Goal: Check status: Check status

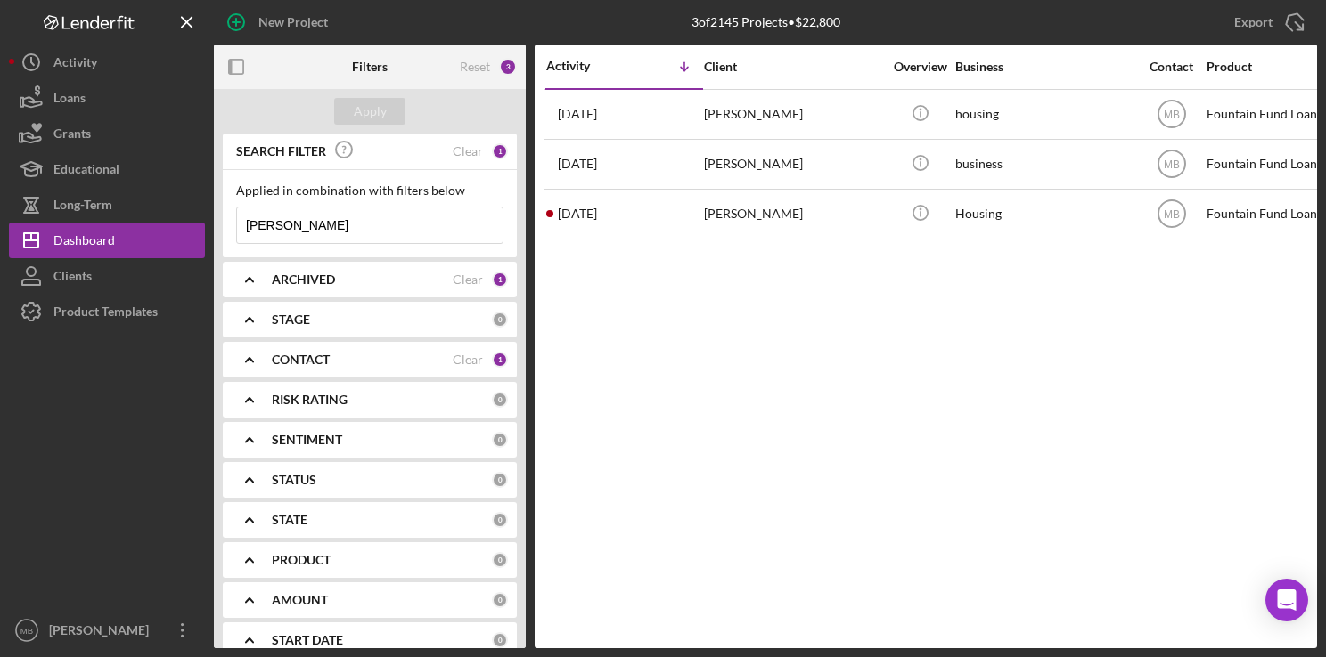
click at [456, 214] on input "[PERSON_NAME]" at bounding box center [369, 226] width 265 height 36
type input "k"
type input "[PERSON_NAME]"
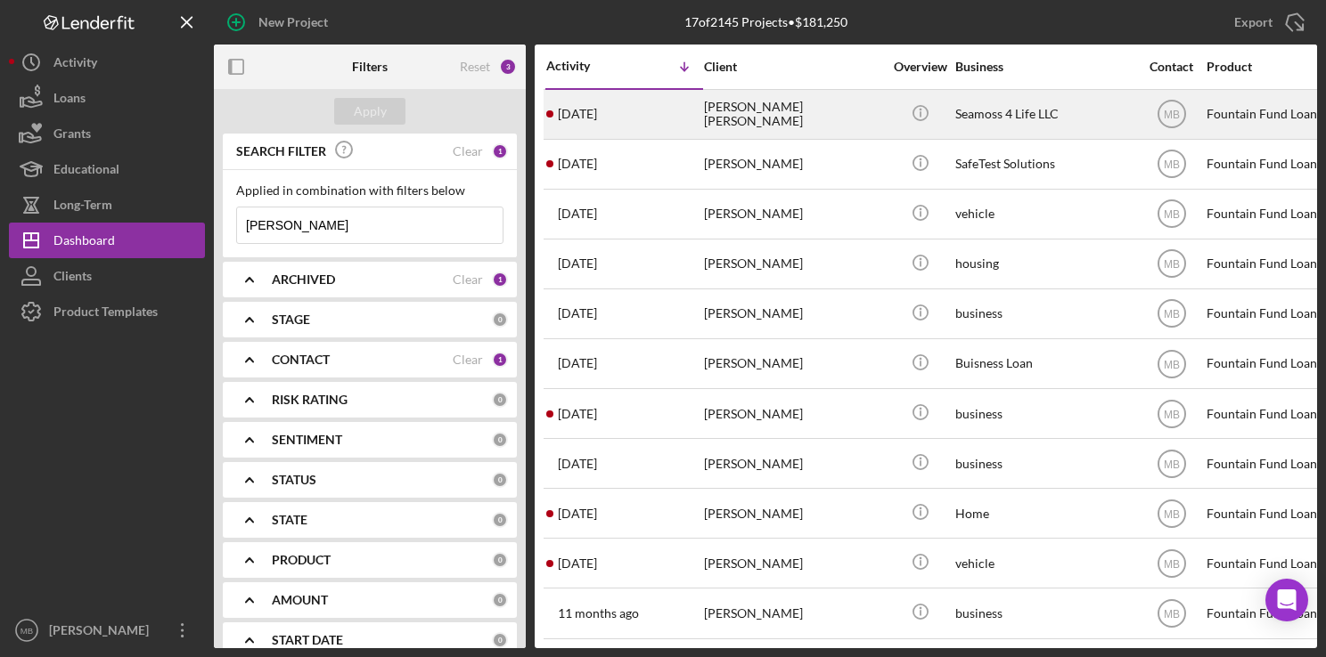
click at [730, 113] on div "[PERSON_NAME] [PERSON_NAME]" at bounding box center [793, 114] width 178 height 47
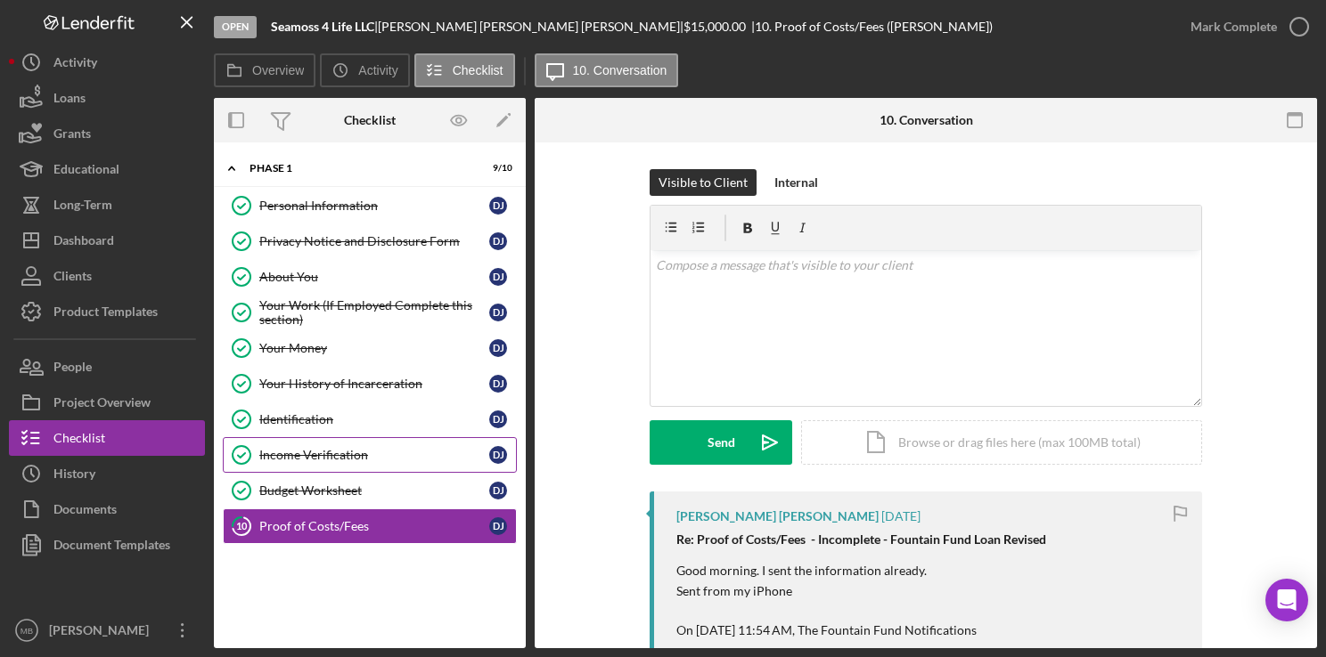
click at [356, 451] on div "Income Verification" at bounding box center [374, 455] width 230 height 14
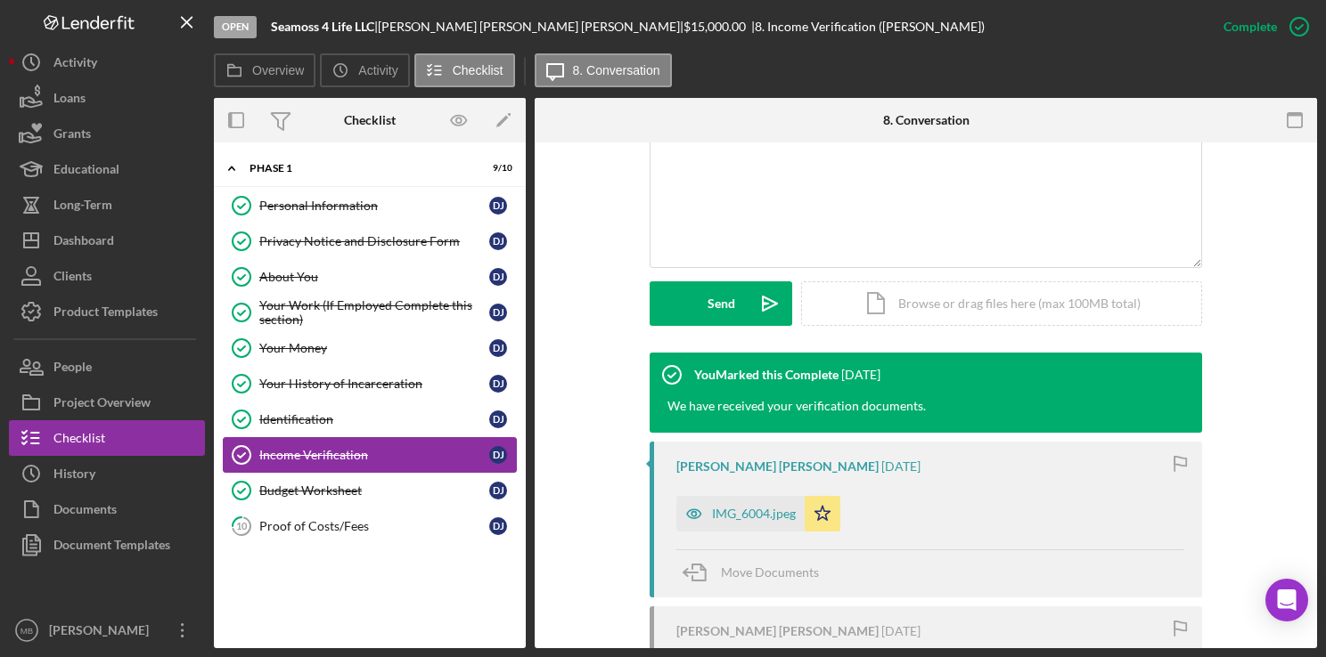
scroll to position [406, 0]
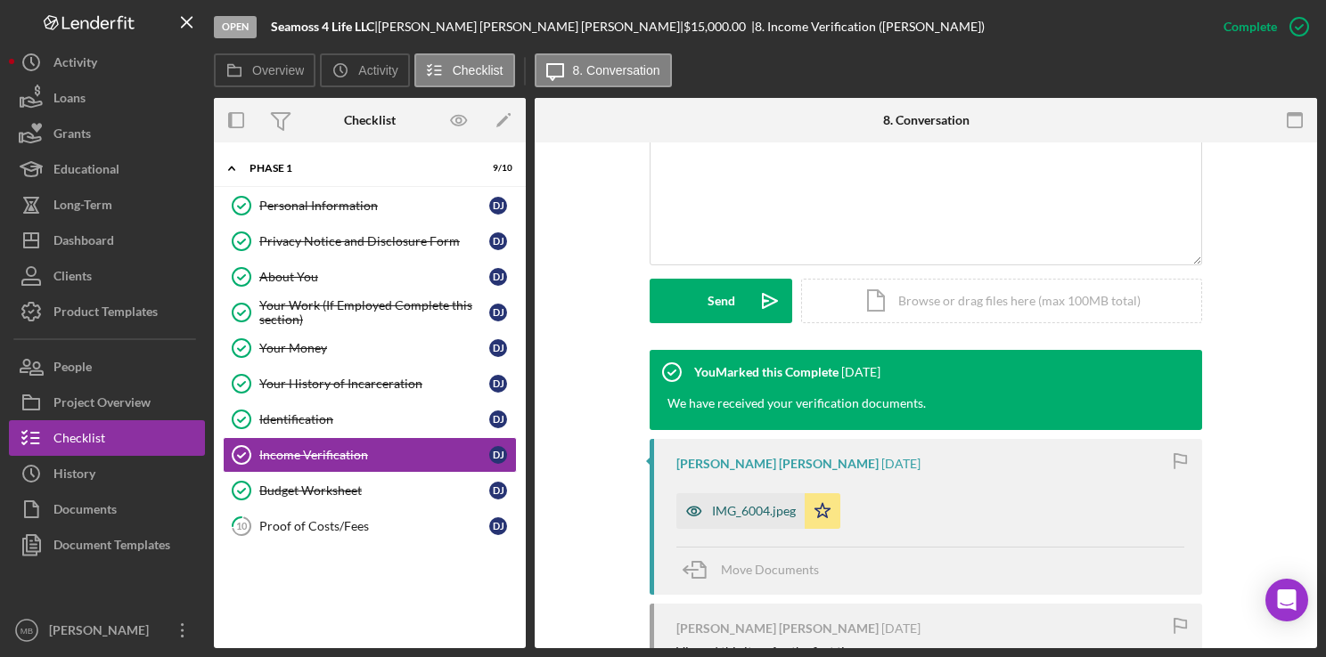
click at [727, 504] on div "IMG_6004.jpeg" at bounding box center [754, 511] width 84 height 14
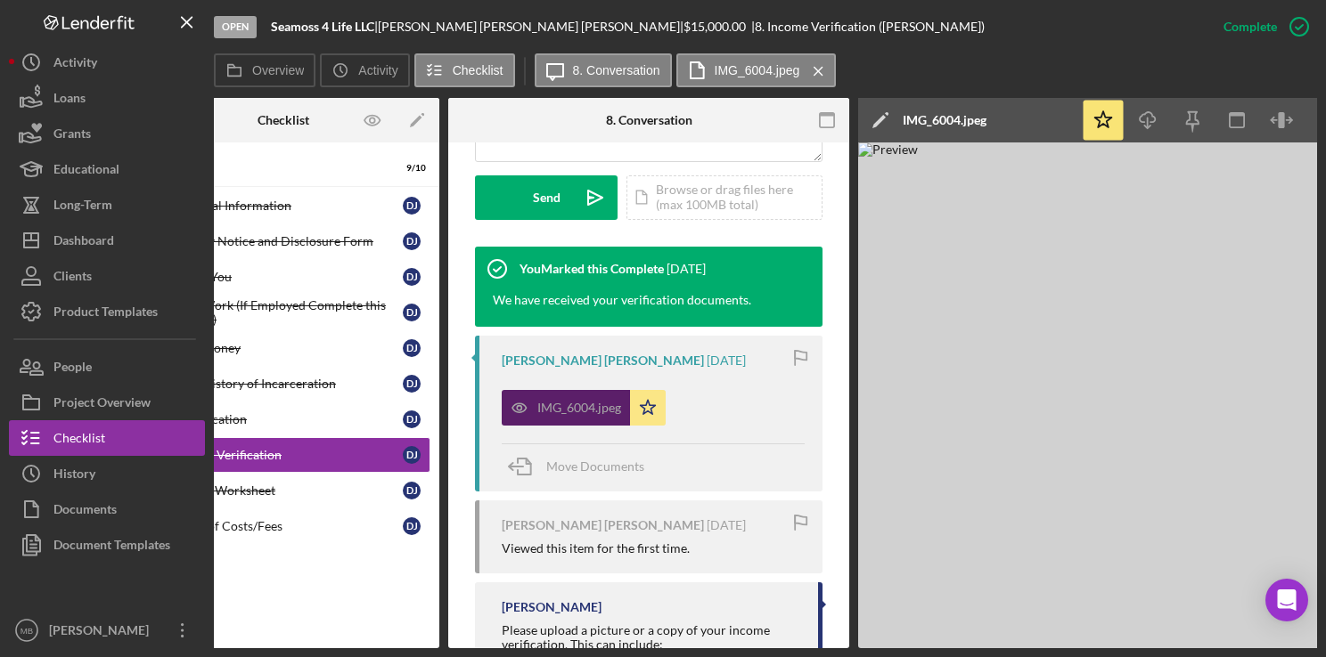
scroll to position [0, 0]
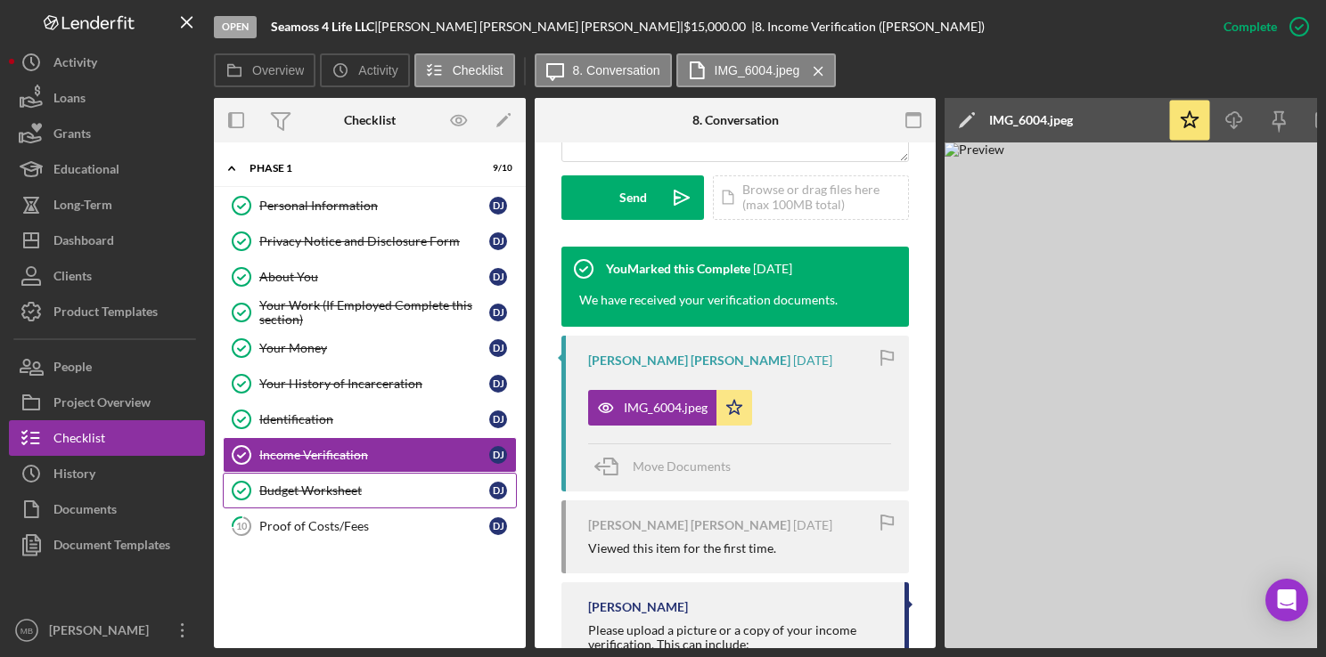
click at [385, 473] on link "Budget Worksheet Budget Worksheet D J" at bounding box center [370, 491] width 294 height 36
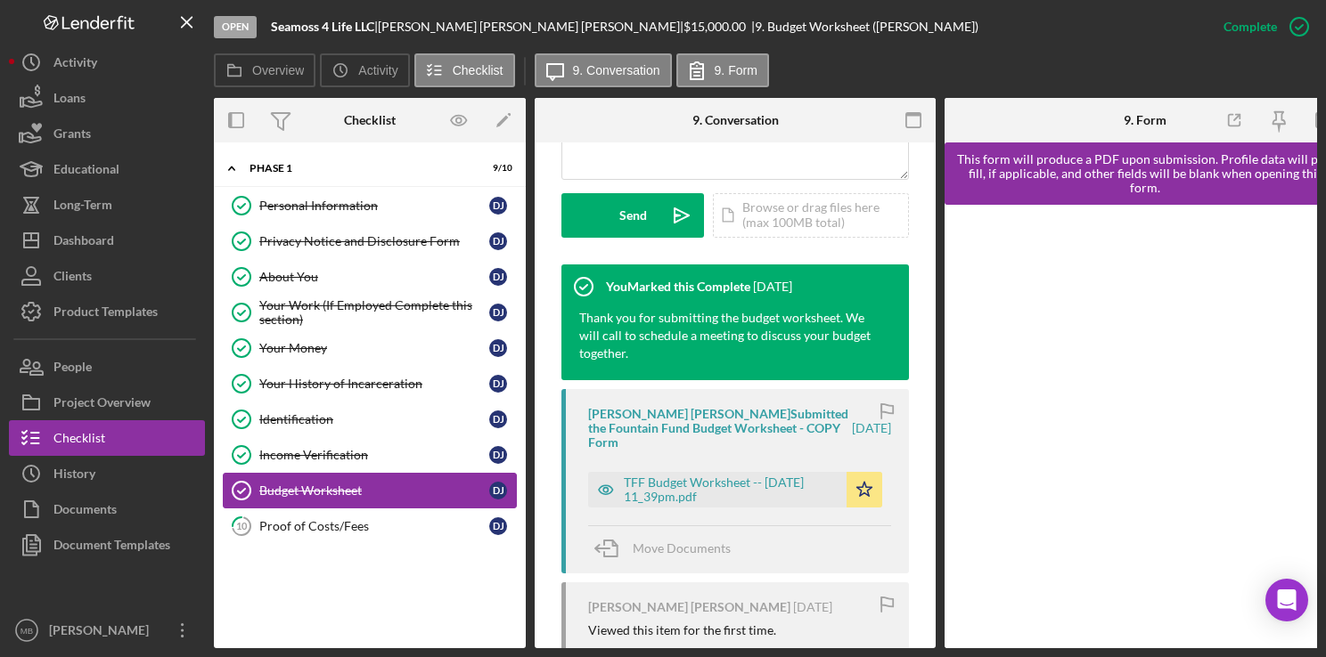
scroll to position [513, 0]
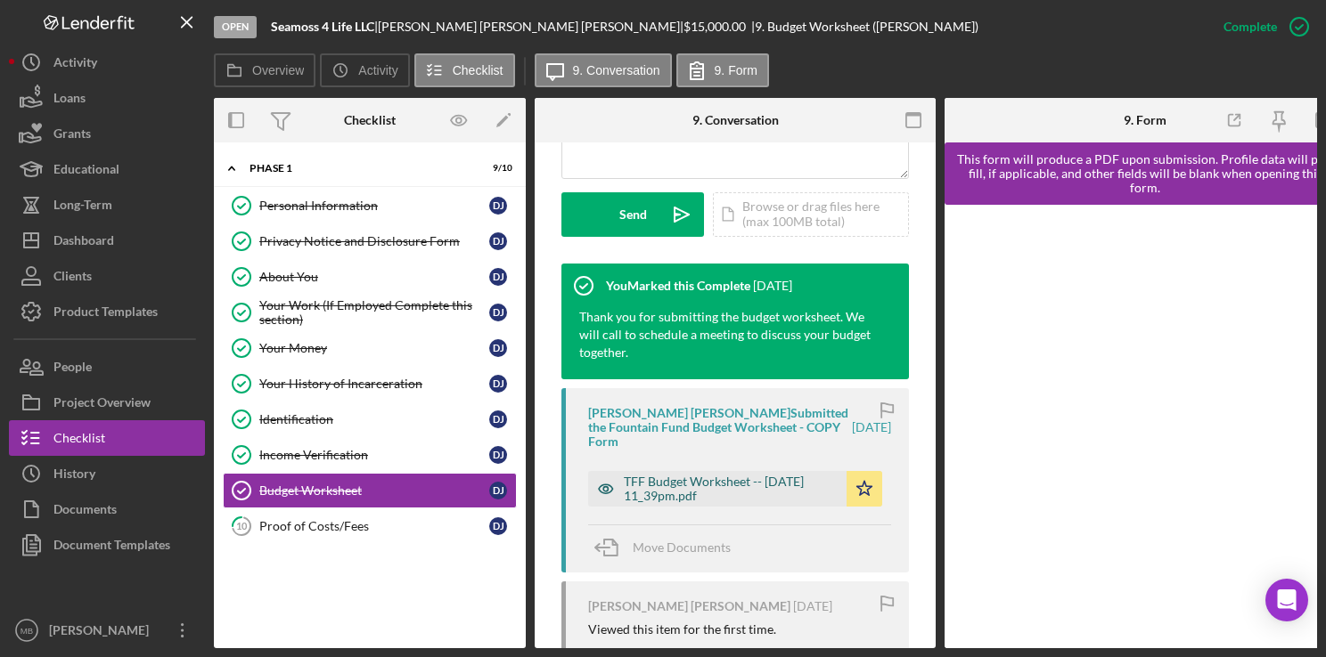
click at [669, 482] on div "TFF Budget Worksheet -- [DATE] 11_39pm.pdf" at bounding box center [731, 489] width 214 height 29
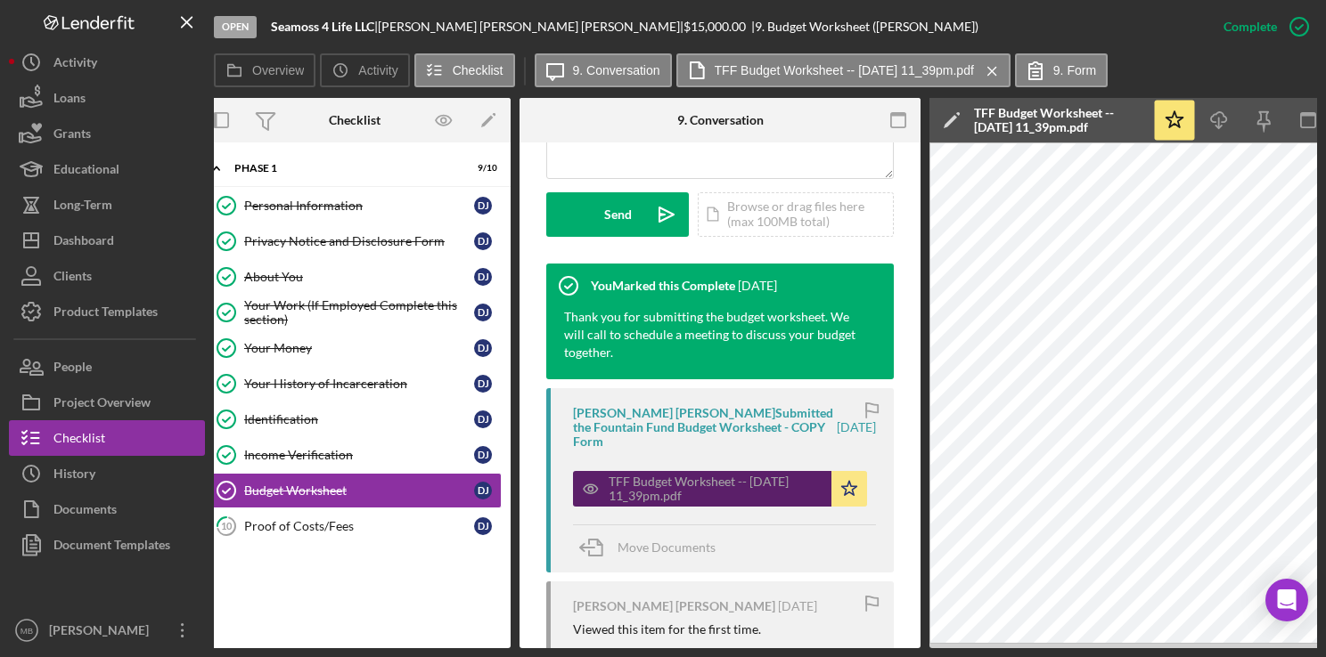
scroll to position [0, 0]
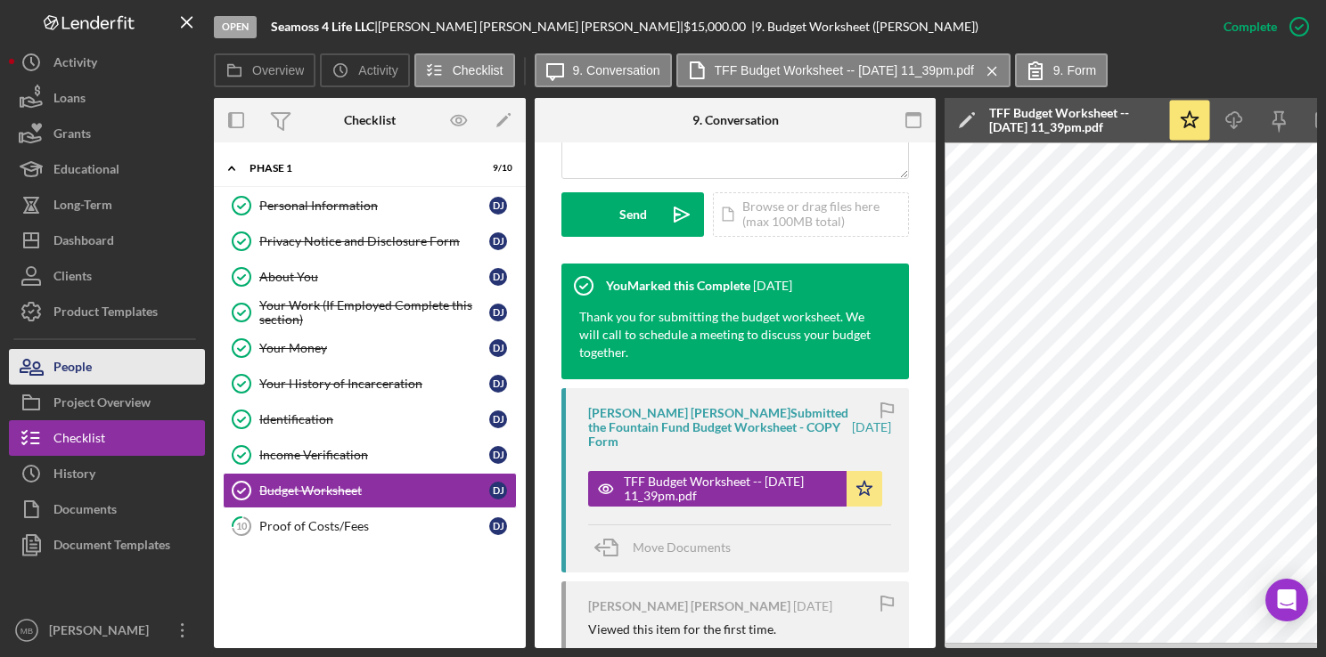
click at [79, 363] on div "People" at bounding box center [72, 369] width 38 height 40
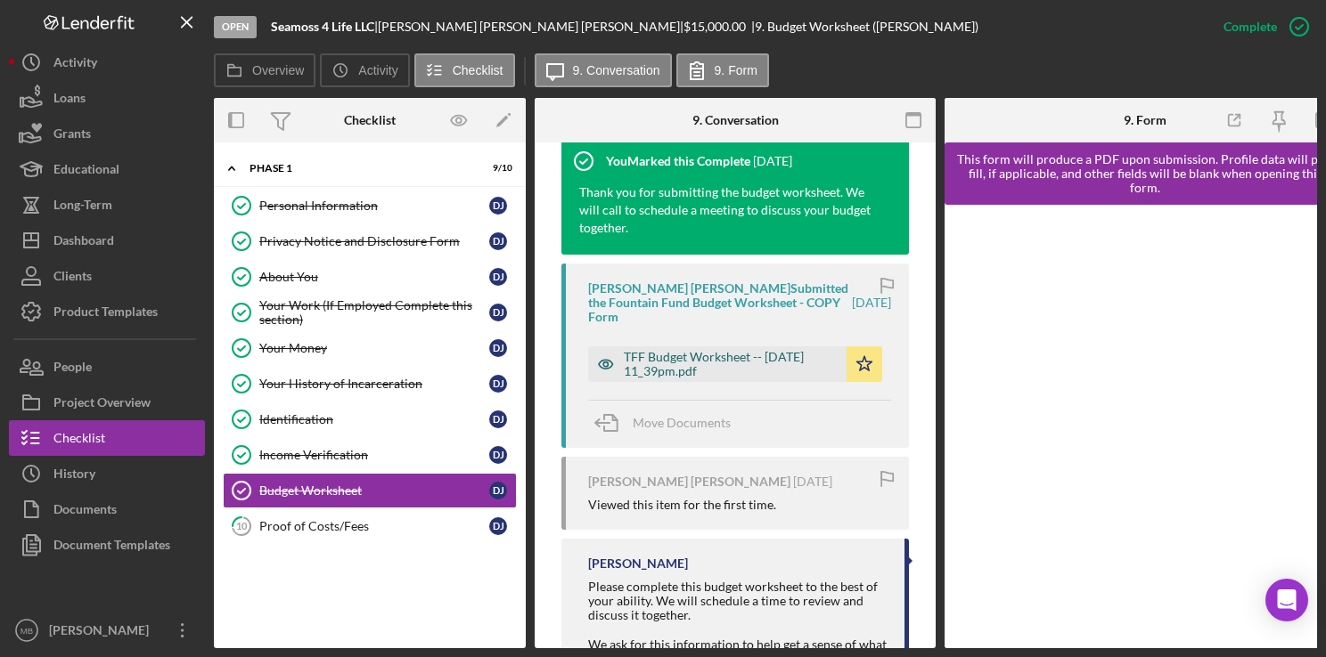
scroll to position [659, 0]
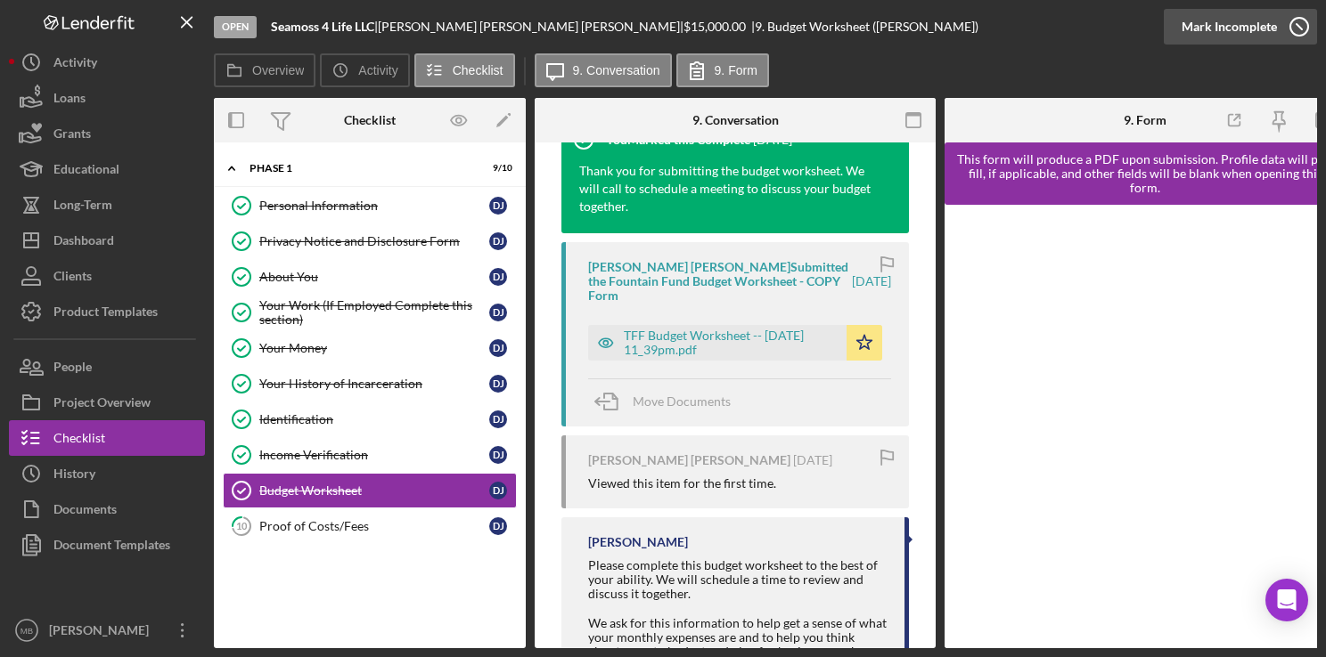
click at [1297, 22] on icon "button" at bounding box center [1299, 26] width 45 height 45
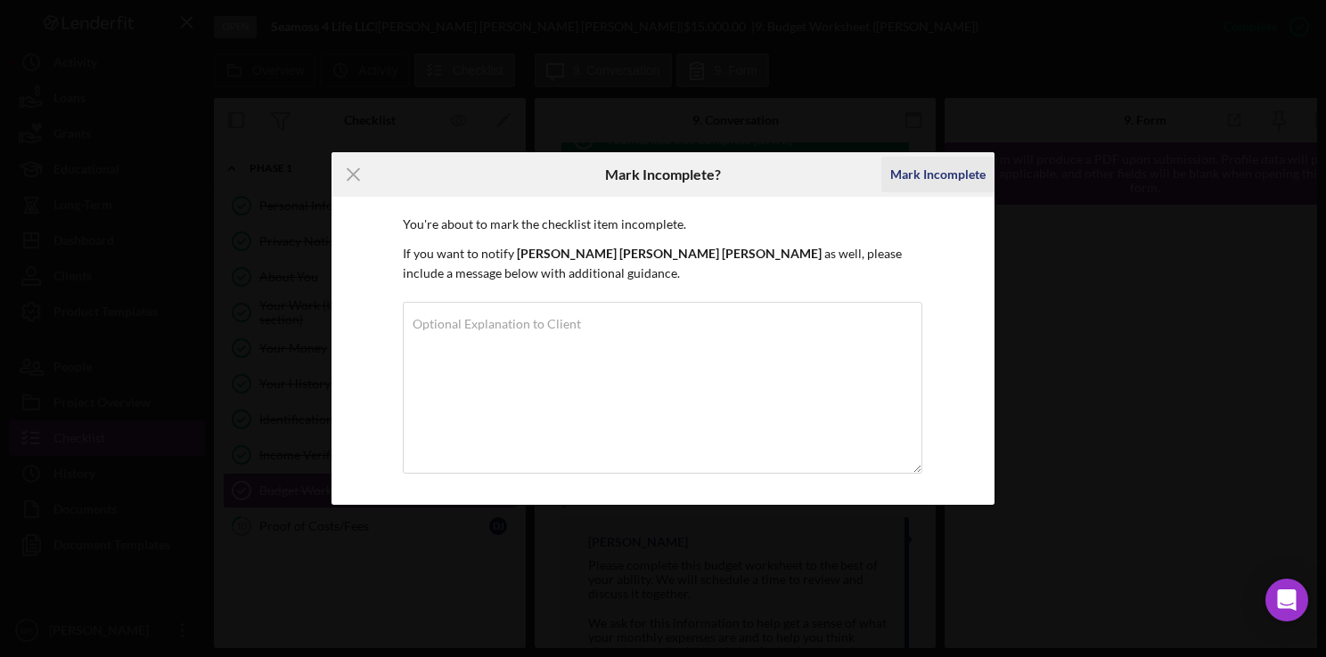
click at [962, 174] on div "Mark Incomplete" at bounding box center [937, 175] width 95 height 36
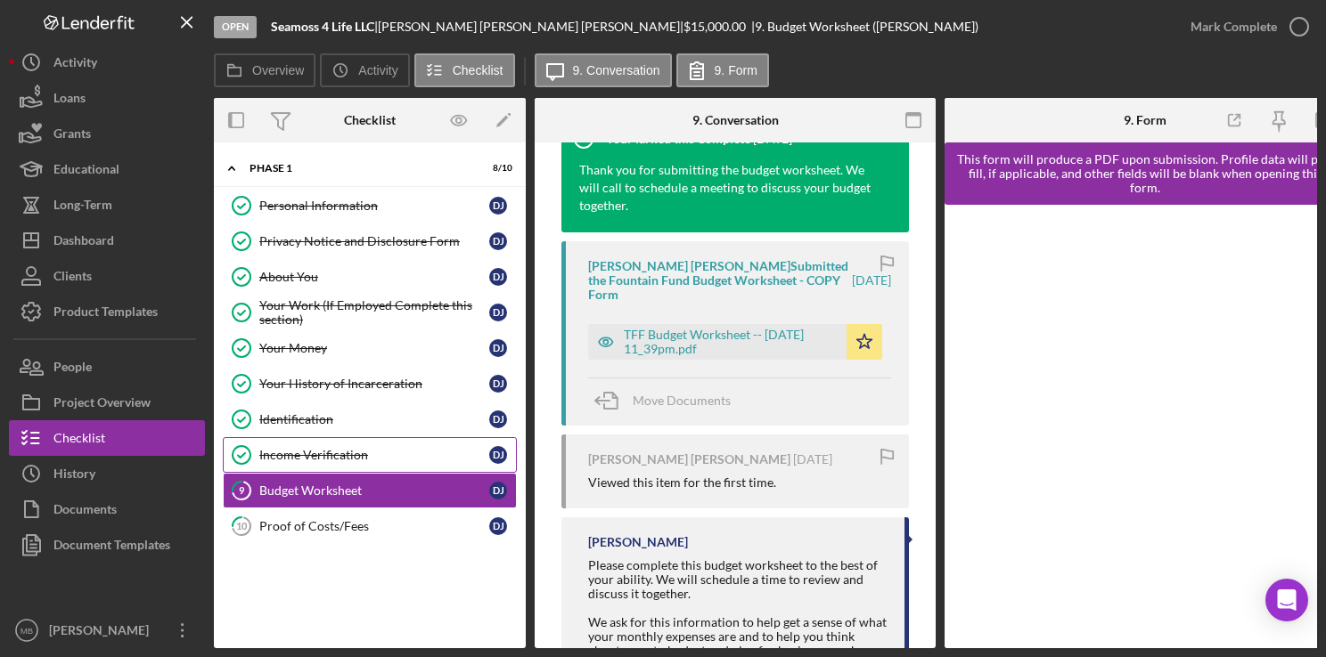
click at [275, 455] on div "Income Verification" at bounding box center [374, 455] width 230 height 14
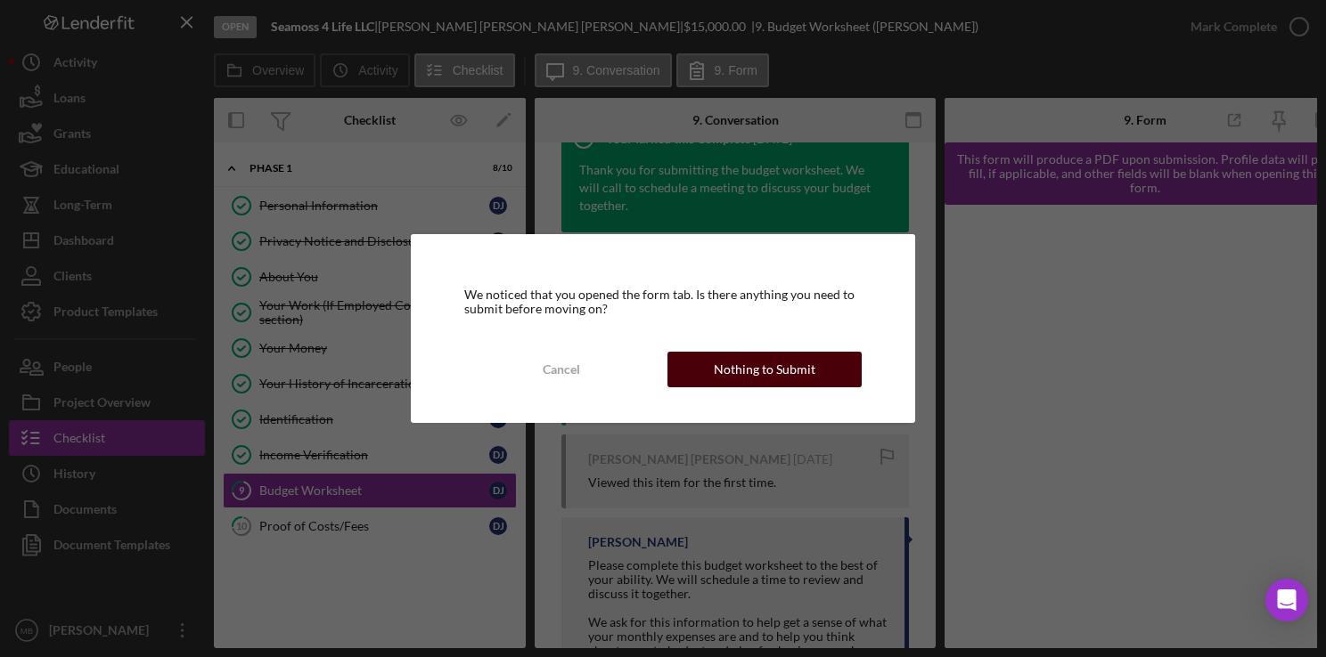
click at [740, 372] on div "Nothing to Submit" at bounding box center [765, 370] width 102 height 36
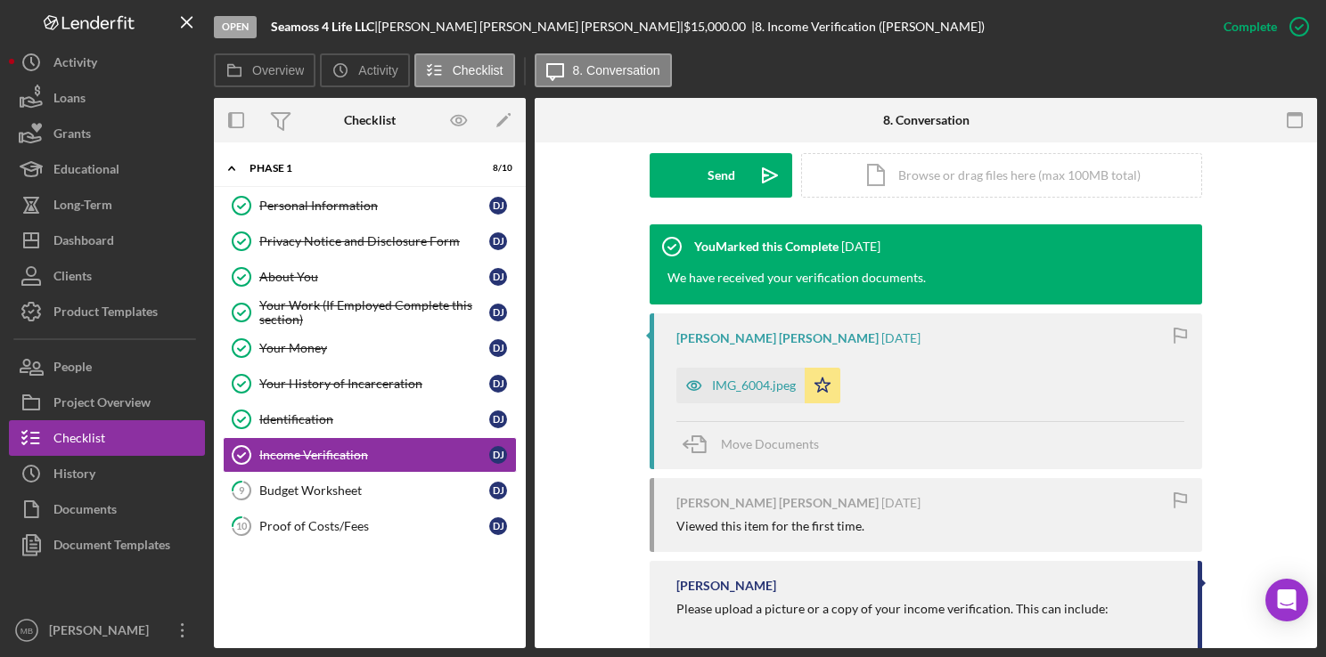
scroll to position [533, 0]
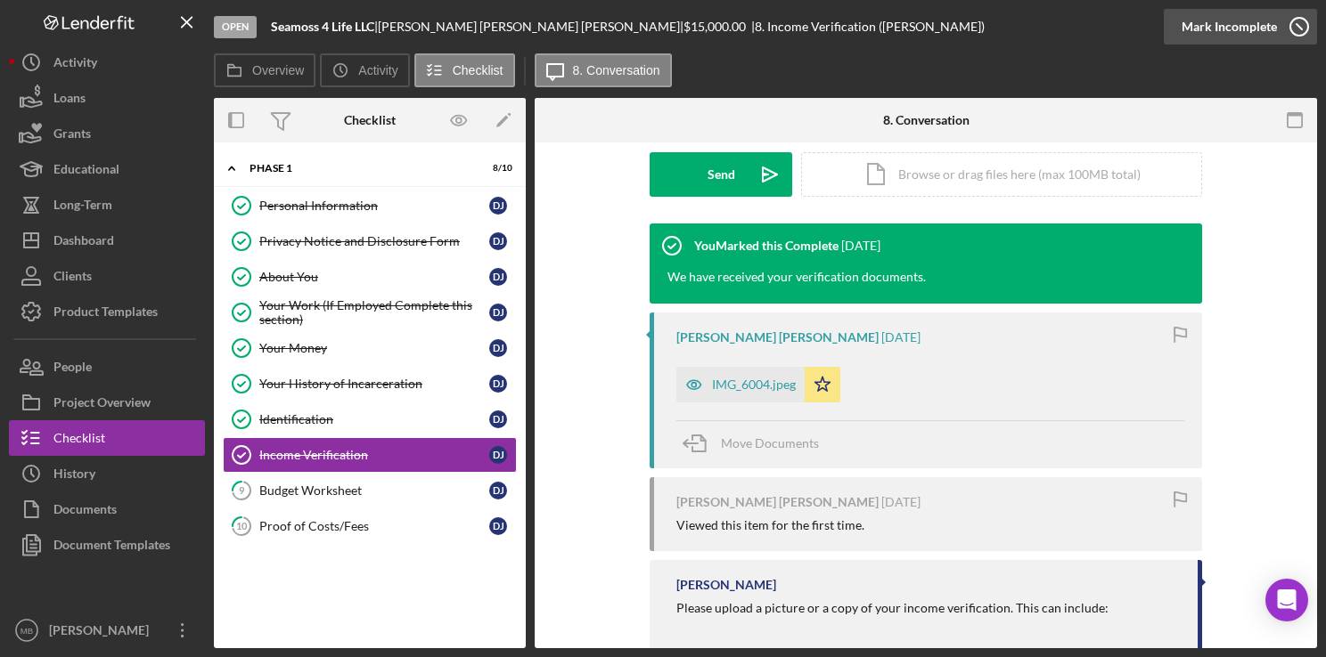
click at [1297, 20] on icon "button" at bounding box center [1299, 26] width 45 height 45
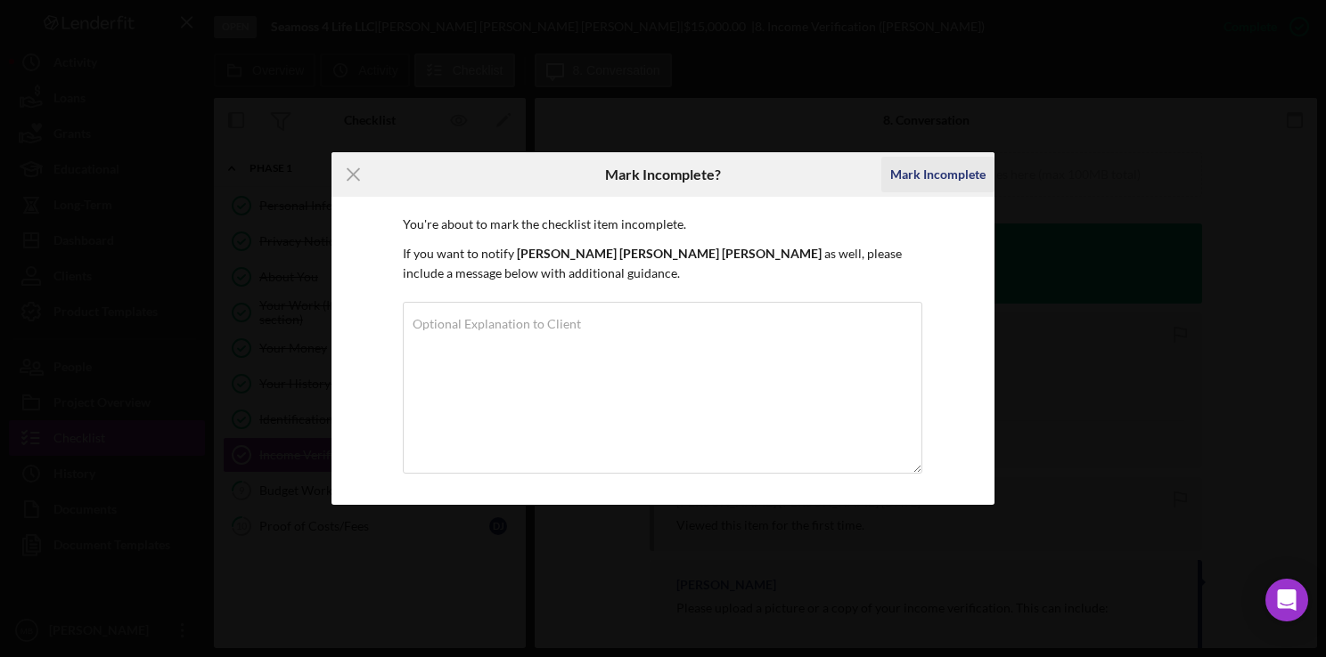
click at [936, 176] on div "Mark Incomplete" at bounding box center [937, 175] width 95 height 36
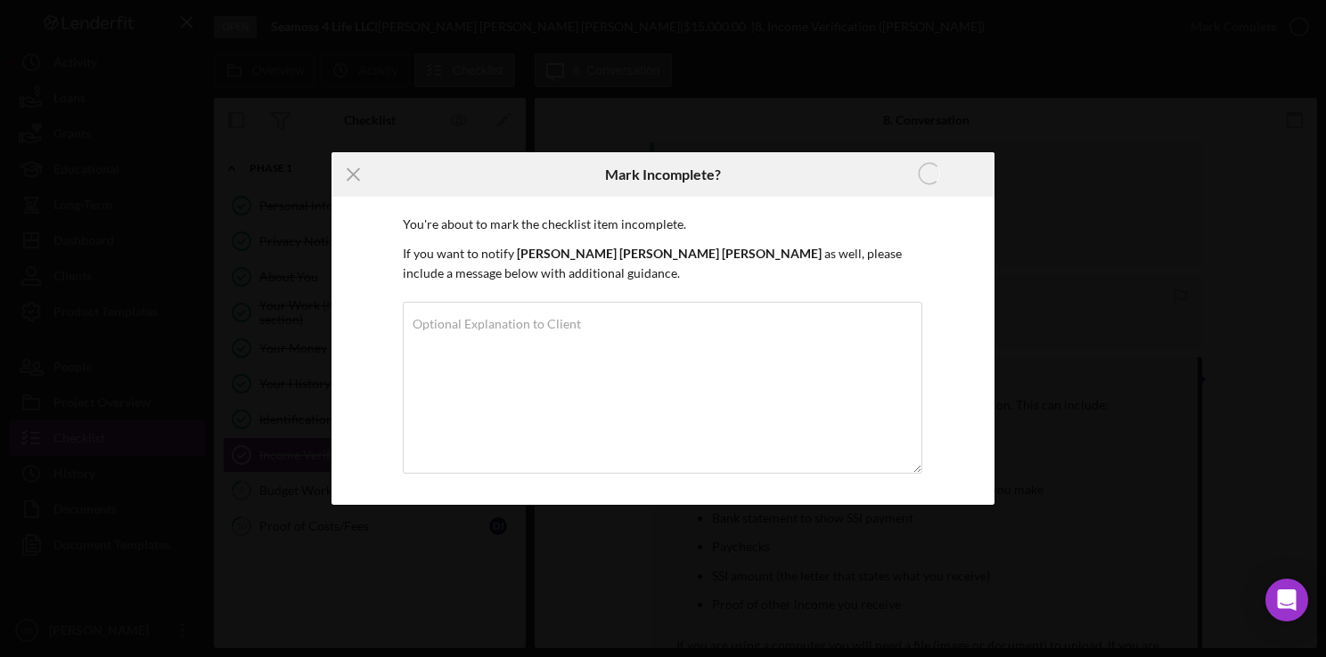
scroll to position [289, 0]
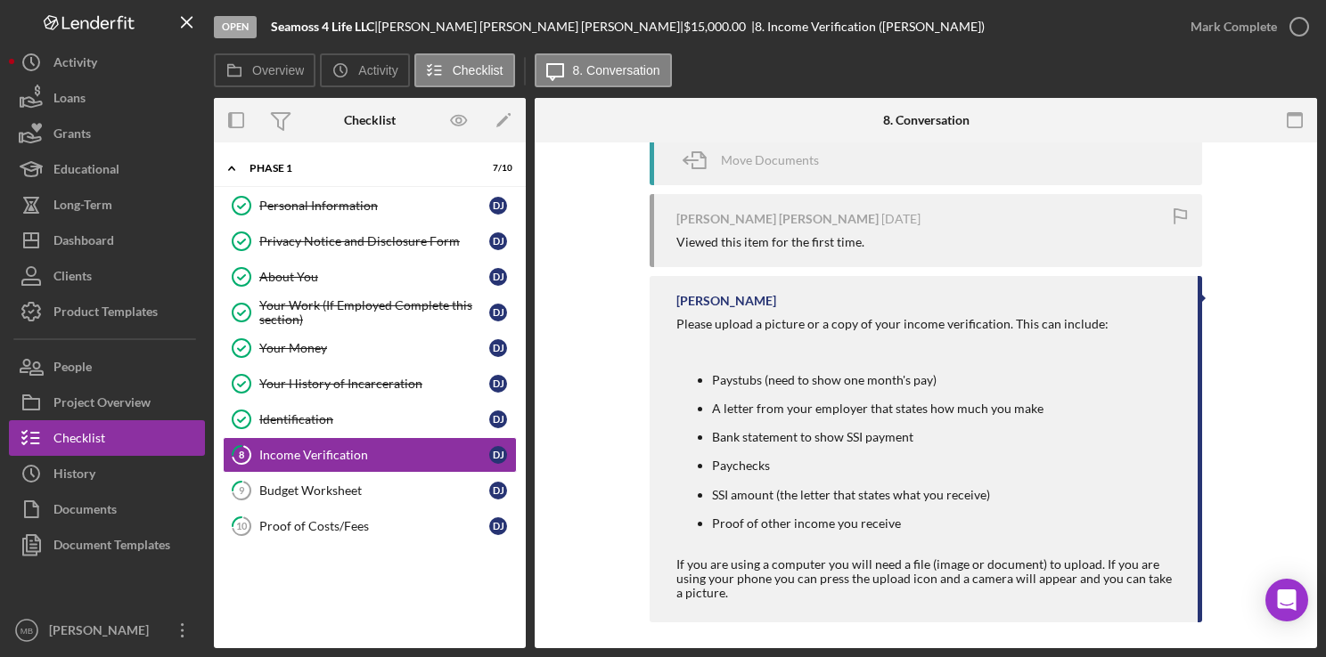
scroll to position [637, 0]
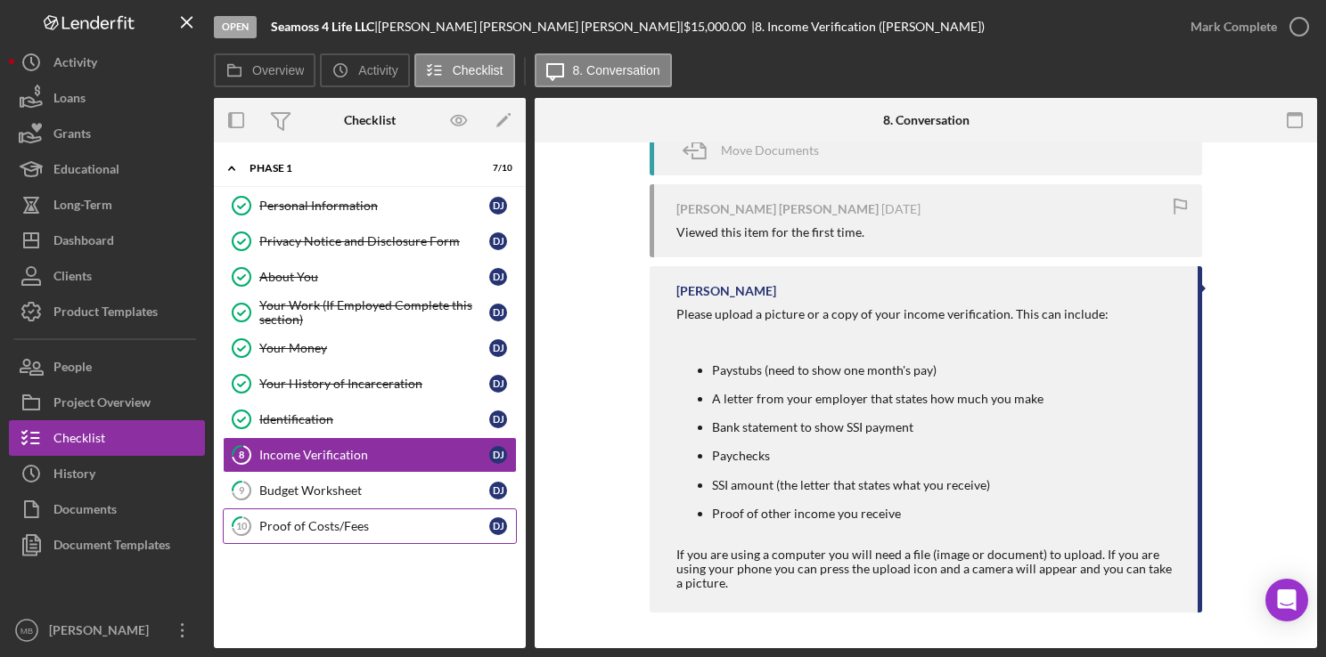
click at [324, 519] on div "Proof of Costs/Fees" at bounding box center [374, 526] width 230 height 14
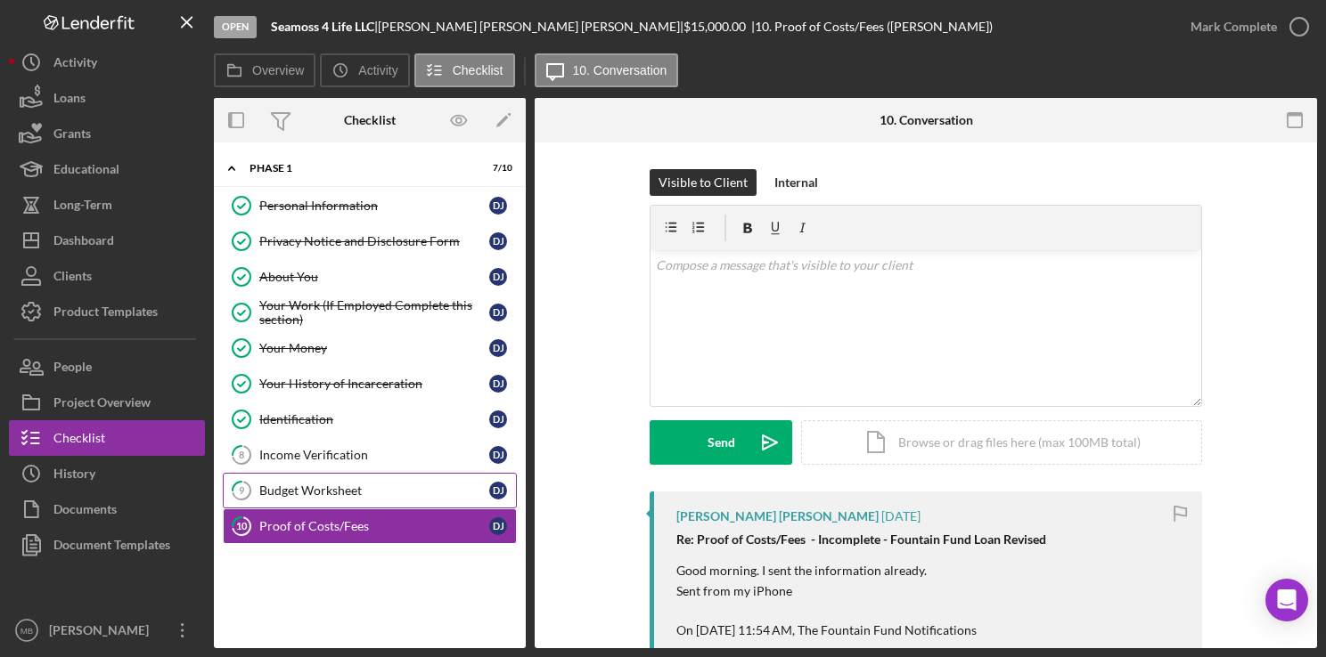
click at [367, 478] on link "9 Budget Worksheet D J" at bounding box center [370, 491] width 294 height 36
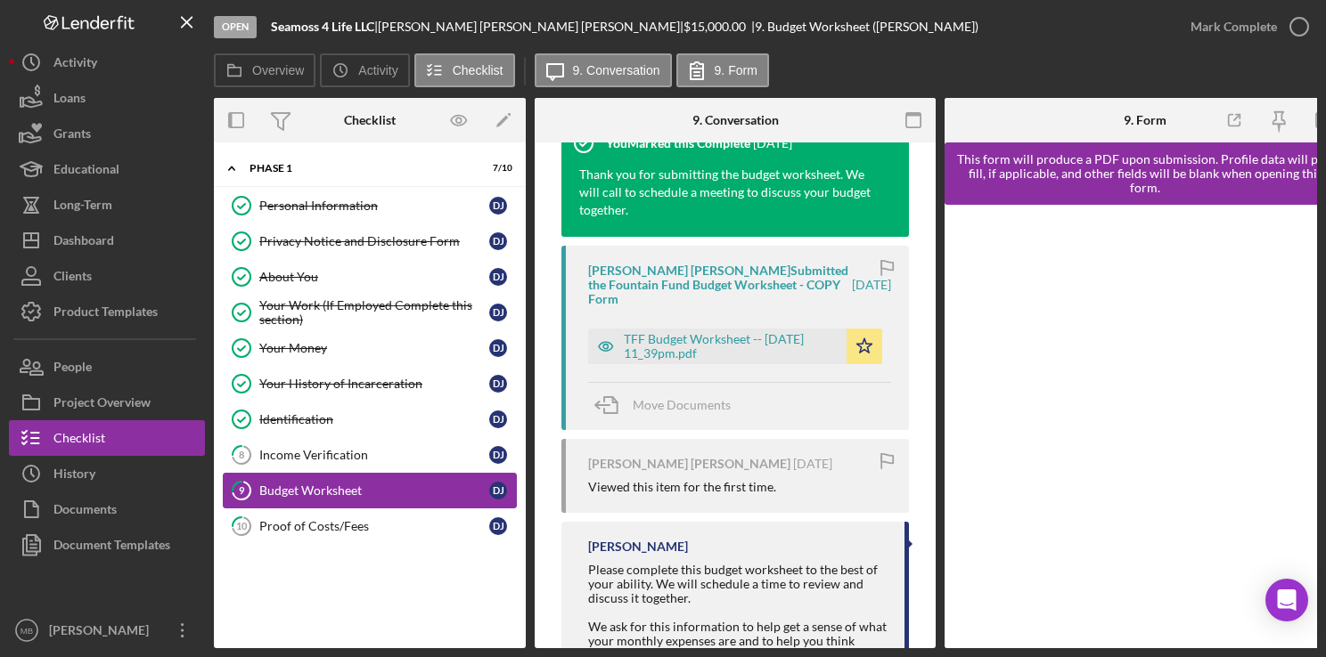
click at [344, 473] on link "9 Budget Worksheet D J" at bounding box center [370, 491] width 294 height 36
